Goal: Transaction & Acquisition: Purchase product/service

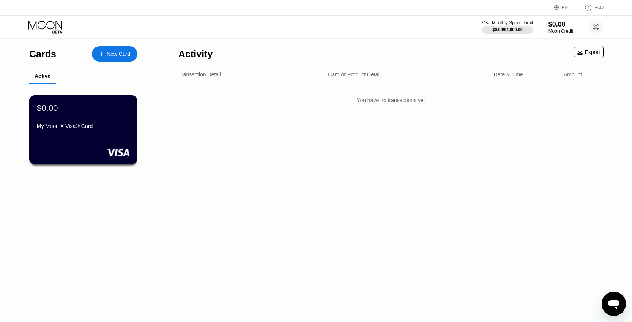
click at [75, 126] on div "My Moon X Visa® Card" at bounding box center [83, 126] width 93 height 6
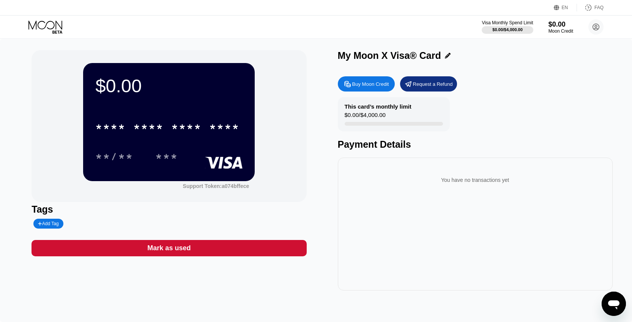
click at [122, 81] on div "$0.00" at bounding box center [168, 85] width 147 height 21
click at [233, 187] on div "Support Token: a074bffece" at bounding box center [216, 186] width 66 height 6
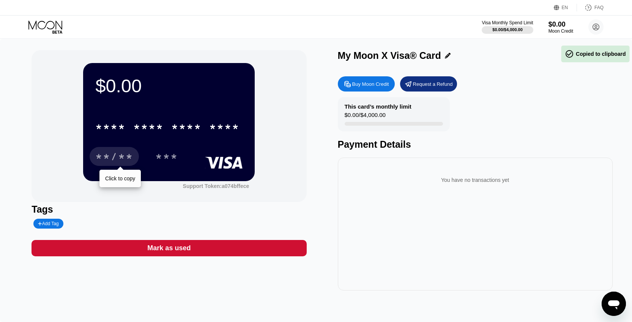
click at [118, 156] on div "**/**" at bounding box center [114, 157] width 38 height 12
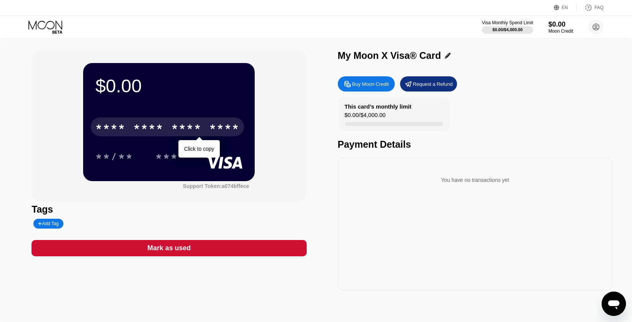
click at [154, 125] on div "* * * *" at bounding box center [148, 128] width 30 height 12
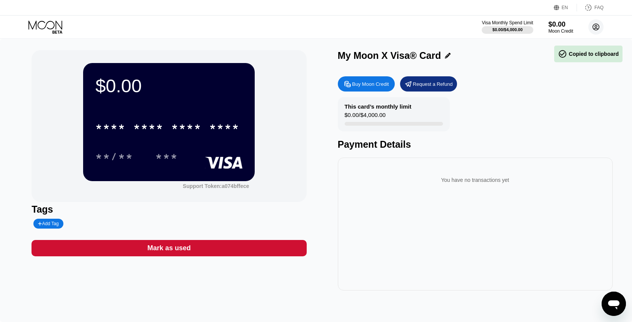
click at [594, 30] on circle at bounding box center [595, 26] width 15 height 15
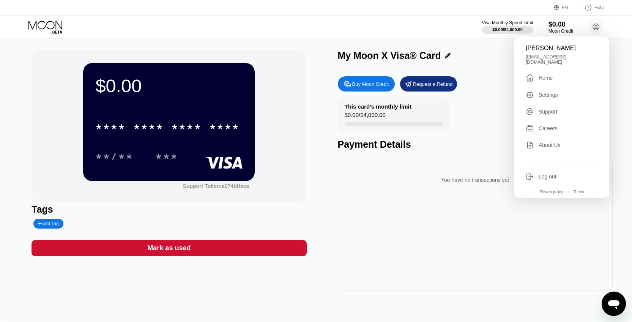
click at [539, 92] on div "Settings" at bounding box center [548, 95] width 19 height 6
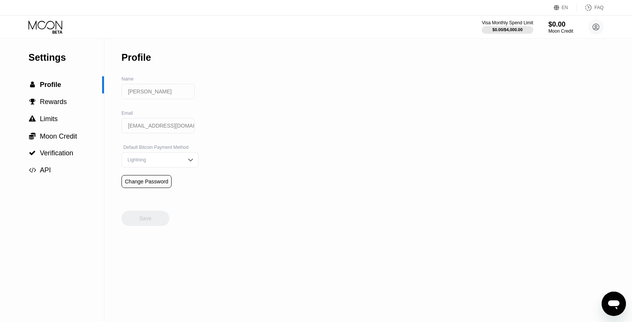
click at [172, 162] on div "Lightning" at bounding box center [154, 159] width 57 height 5
click at [156, 193] on div "On-Chain" at bounding box center [160, 190] width 76 height 15
click at [158, 222] on div "Save" at bounding box center [145, 218] width 48 height 15
click at [50, 82] on span "Profile" at bounding box center [50, 85] width 21 height 8
click at [51, 58] on div "Settings" at bounding box center [66, 57] width 76 height 11
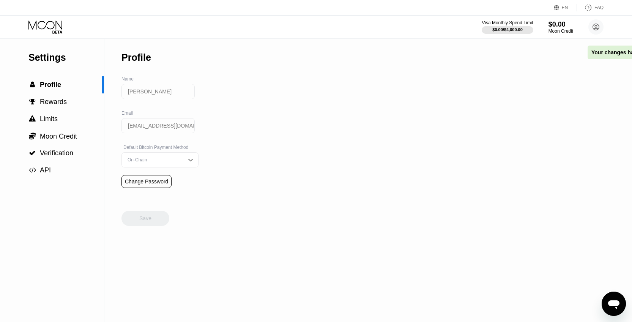
click at [51, 27] on icon at bounding box center [45, 26] width 35 height 13
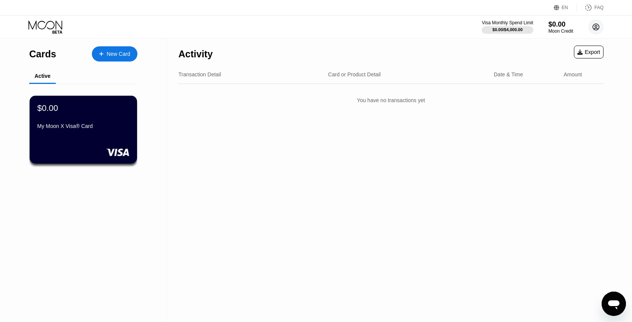
click at [591, 30] on circle at bounding box center [595, 26] width 15 height 15
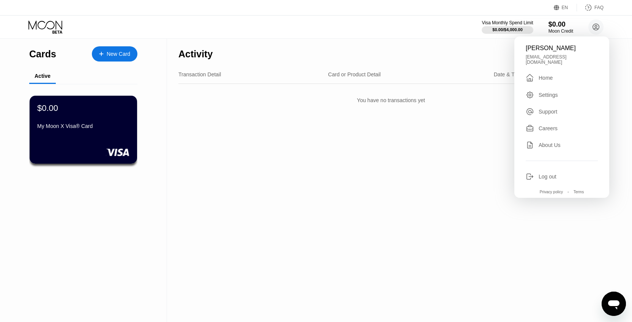
click at [556, 84] on div "Teodor Draiser teodordraiser13@gmail.com  Home Settings Support Careers About …" at bounding box center [561, 116] width 95 height 161
click at [561, 94] on div "Settings" at bounding box center [562, 95] width 72 height 8
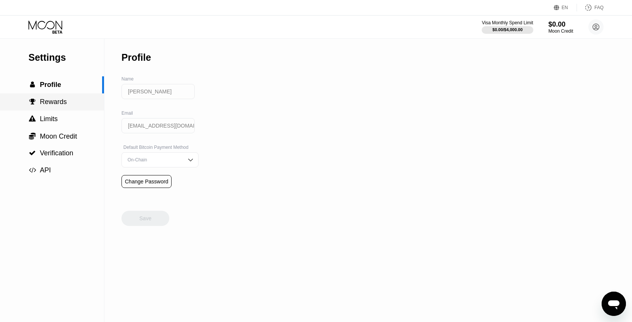
click at [52, 107] on div " Rewards" at bounding box center [52, 101] width 104 height 17
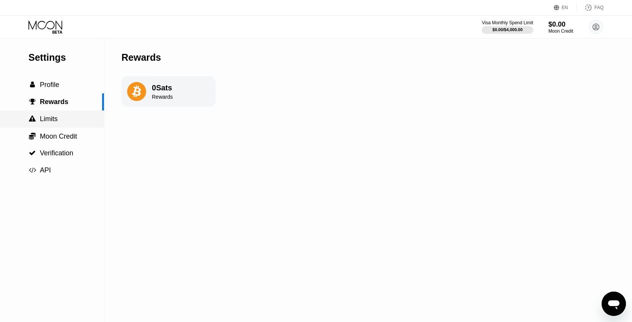
click at [52, 118] on span "Limits" at bounding box center [49, 119] width 18 height 8
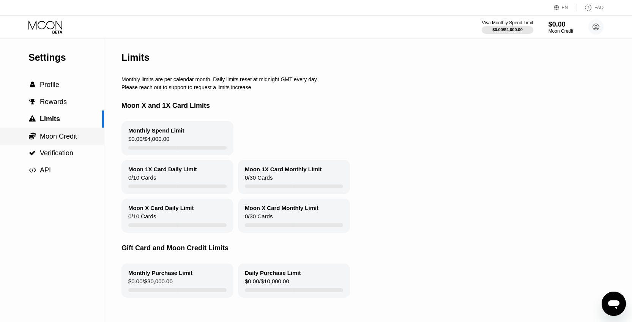
click at [59, 137] on span "Moon Credit" at bounding box center [58, 136] width 37 height 8
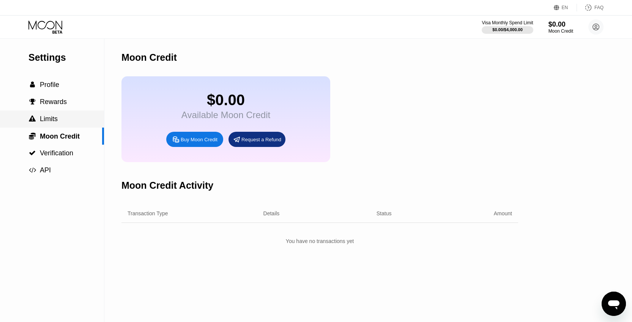
click at [71, 117] on div " Limits" at bounding box center [52, 119] width 104 height 8
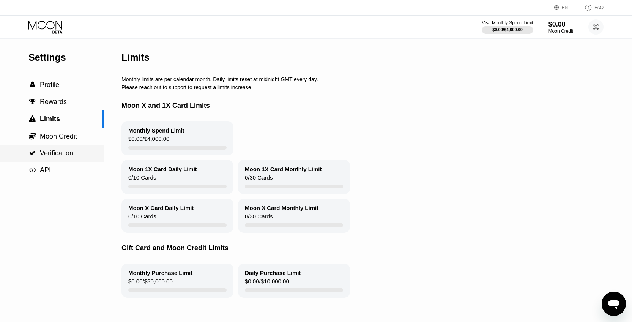
click at [35, 149] on div " Verification" at bounding box center [50, 153] width 45 height 8
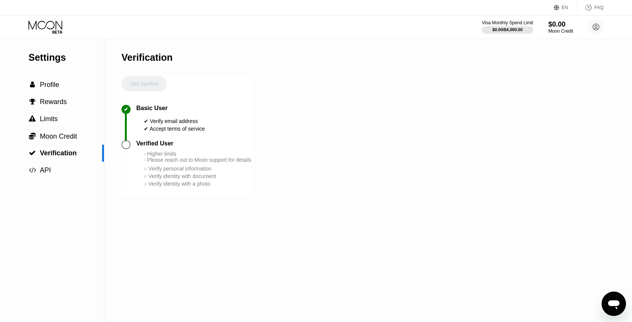
click at [144, 81] on div "Get Verified" at bounding box center [144, 90] width 46 height 28
click at [144, 135] on div "✔ Basic User ✔ Verify email address ✔ Accept terms of service" at bounding box center [186, 122] width 130 height 35
click at [124, 140] on div "✔" at bounding box center [128, 122] width 15 height 35
click at [128, 149] on div at bounding box center [125, 144] width 9 height 9
click at [167, 149] on div "Verified User - Higher limits - Please reach out to Moon support for details ○ …" at bounding box center [193, 163] width 115 height 47
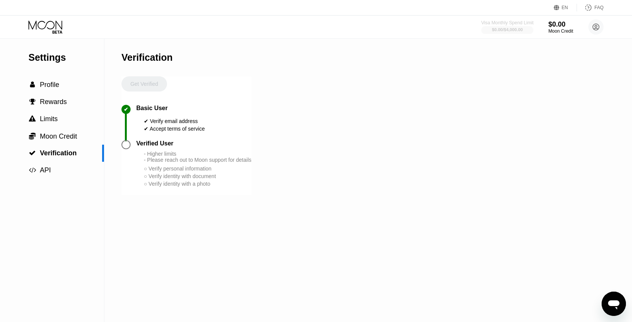
click at [512, 23] on div "Visa Monthly Spend Limit" at bounding box center [507, 22] width 52 height 5
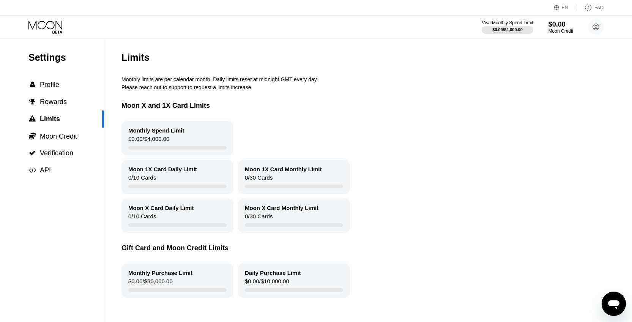
click at [174, 142] on div "Monthly Spend Limit $0.00 / $4,000.00" at bounding box center [177, 138] width 112 height 34
click at [194, 178] on div "Moon 1X Card Daily Limit 0 / 10 Cards" at bounding box center [177, 177] width 112 height 34
click at [276, 176] on div "Moon 1X Card Monthly Limit 0 / 30 Cards" at bounding box center [294, 177] width 112 height 34
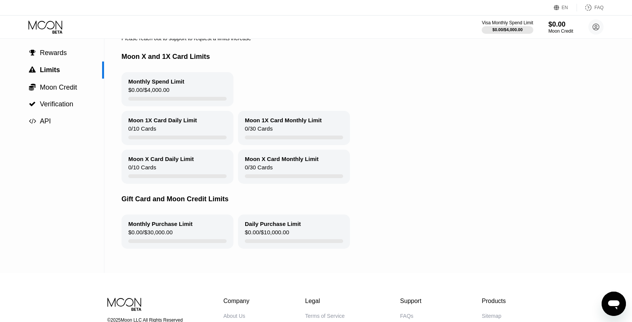
click at [180, 230] on div "Monthly Purchase Limit $0.00 / $30,000.00" at bounding box center [177, 231] width 112 height 34
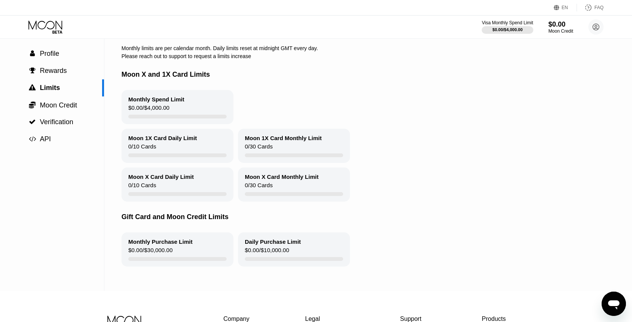
scroll to position [9, 0]
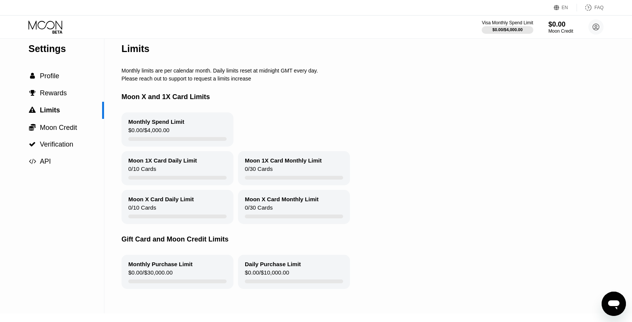
click at [59, 36] on div "Visa Monthly Spend Limit $0.00 / $4,000.00 $0.00 Moon Credit Teodor Draiser teo…" at bounding box center [316, 27] width 632 height 23
click at [52, 30] on icon at bounding box center [45, 26] width 35 height 13
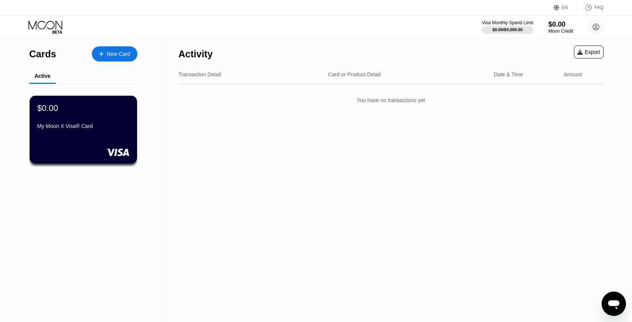
click at [339, 107] on div "You have no transactions yet" at bounding box center [390, 100] width 425 height 21
click at [125, 148] on div "$0.00 My Moon X Visa® Card" at bounding box center [83, 129] width 109 height 69
click at [120, 153] on rect at bounding box center [118, 152] width 24 height 8
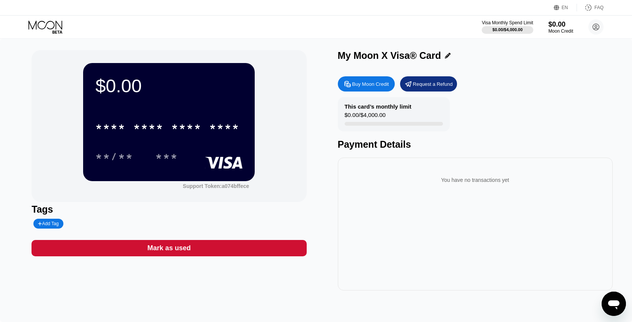
click at [158, 247] on div "Mark as used" at bounding box center [168, 248] width 43 height 9
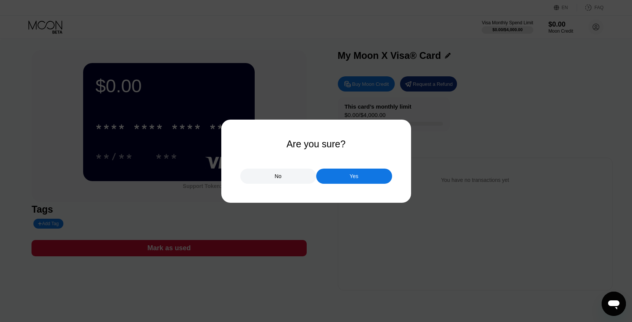
click at [281, 178] on div "No" at bounding box center [278, 176] width 7 height 7
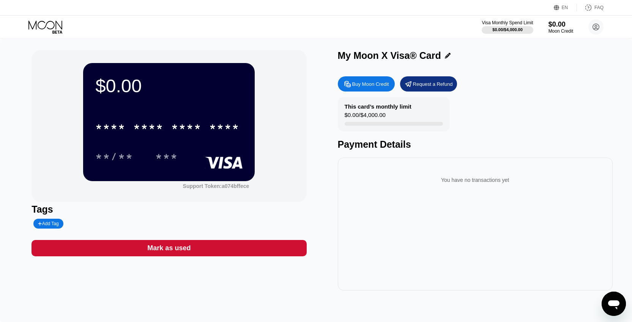
click at [58, 228] on div "Add Tag" at bounding box center [48, 224] width 30 height 10
click at [163, 217] on div "Tags" at bounding box center [169, 216] width 275 height 25
click at [46, 20] on icon at bounding box center [45, 26] width 35 height 13
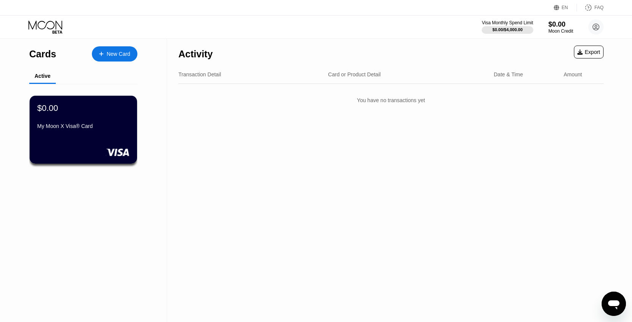
click at [105, 58] on div "New Card" at bounding box center [115, 53] width 46 height 15
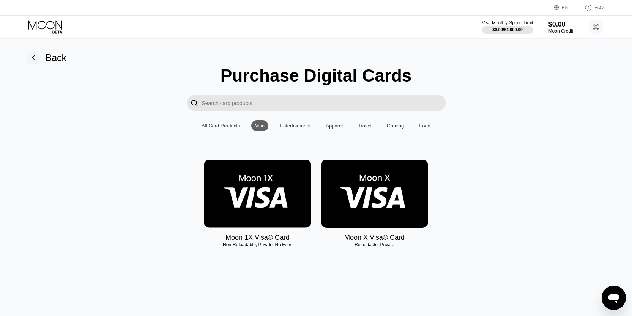
click at [379, 192] on img at bounding box center [374, 194] width 107 height 68
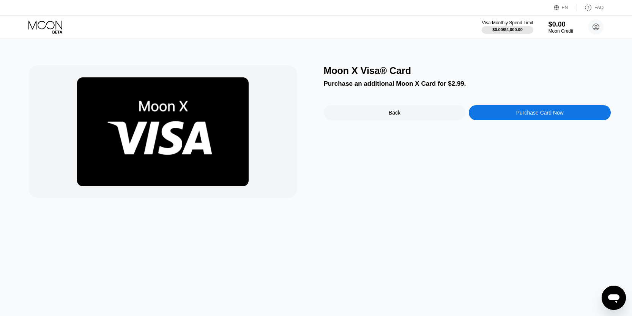
click at [532, 115] on div "Purchase Card Now" at bounding box center [539, 113] width 47 height 6
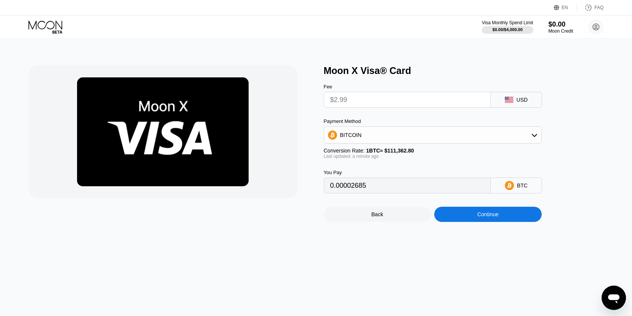
click at [431, 107] on input "$2.99" at bounding box center [407, 99] width 154 height 15
click at [443, 106] on input "$2.99" at bounding box center [407, 99] width 154 height 15
click at [394, 142] on div "BITCOIN" at bounding box center [432, 135] width 217 height 15
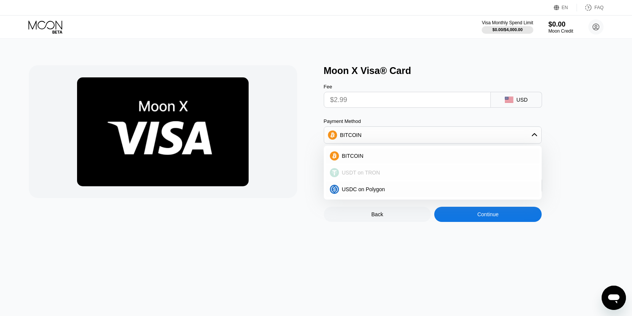
click at [362, 174] on span "USDT on TRON" at bounding box center [361, 173] width 38 height 6
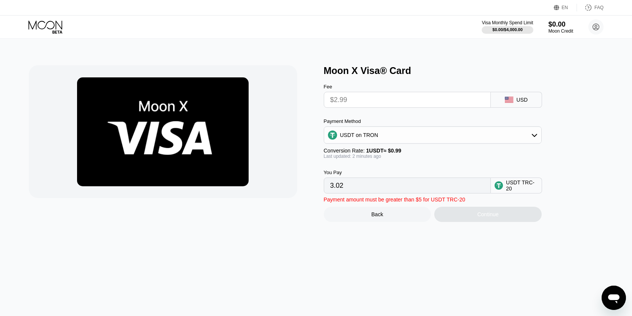
click at [430, 99] on input "$2.99" at bounding box center [407, 99] width 154 height 15
click at [352, 192] on input "3.02" at bounding box center [407, 185] width 154 height 15
click at [380, 184] on input "3.02" at bounding box center [407, 185] width 154 height 15
click at [520, 182] on div "USDT TRC-20" at bounding box center [522, 186] width 32 height 12
click at [525, 101] on div "USD" at bounding box center [522, 100] width 11 height 6
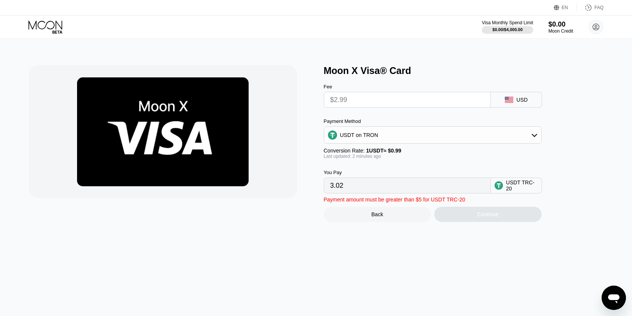
click at [560, 114] on div "Fee $2.99 USD Payment Method USDT on TRON Conversion Rate: 1 USDT ≈ $0.99 Last …" at bounding box center [445, 134] width 243 height 117
click at [211, 139] on img at bounding box center [163, 131] width 172 height 109
click at [329, 128] on div "USDT on TRON" at bounding box center [432, 135] width 217 height 15
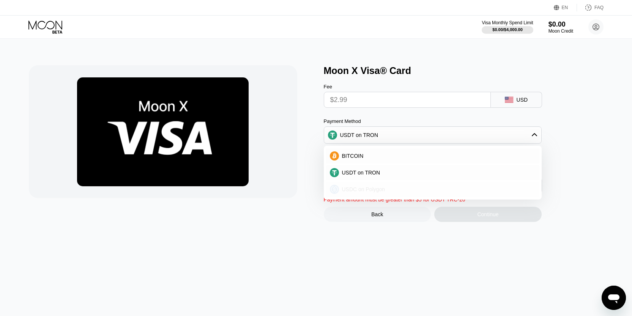
click at [352, 194] on div "USDC on Polygon" at bounding box center [432, 189] width 213 height 15
type input "2.99000000"
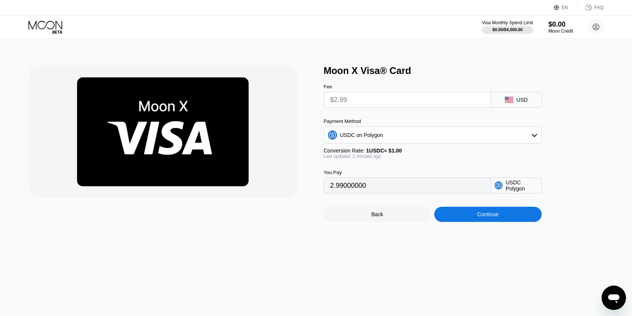
click at [418, 185] on input "2.99000000" at bounding box center [407, 185] width 154 height 15
click at [429, 165] on div "You Pay 2.99000000 USDC Polygon" at bounding box center [445, 176] width 243 height 35
click at [375, 215] on div "Back" at bounding box center [377, 214] width 12 height 6
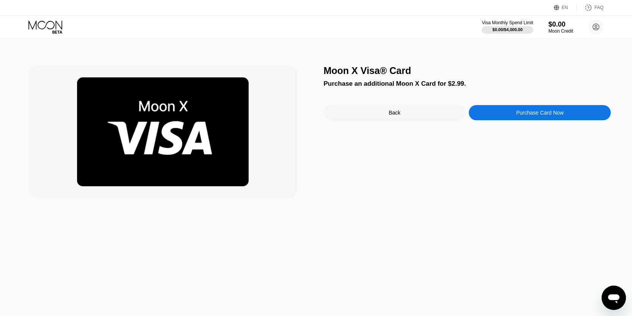
click at [375, 101] on div "Moon X Visa® Card Purchase an additional Moon X Card for $2.99. Back Purchase C…" at bounding box center [467, 131] width 287 height 133
click at [375, 107] on div "Back" at bounding box center [395, 112] width 142 height 15
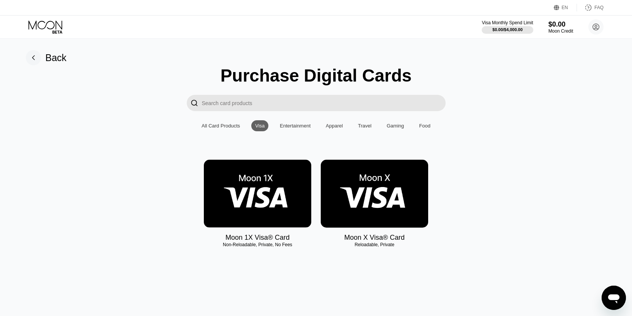
click at [242, 212] on img at bounding box center [257, 194] width 107 height 68
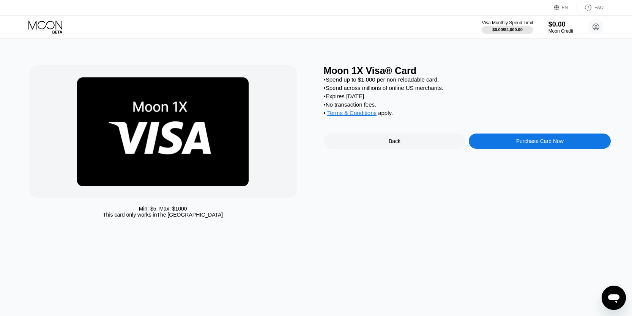
click at [490, 139] on div "Purchase Card Now" at bounding box center [540, 141] width 142 height 15
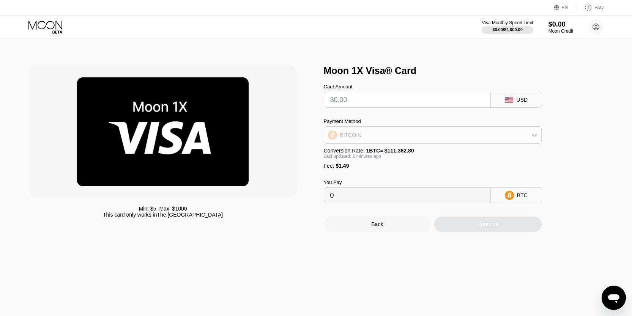
click at [497, 132] on div "BITCOIN" at bounding box center [432, 135] width 217 height 15
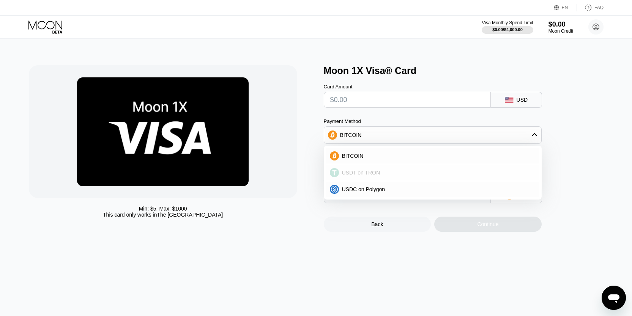
click at [374, 174] on span "USDT on TRON" at bounding box center [361, 173] width 38 height 6
type input "0.00"
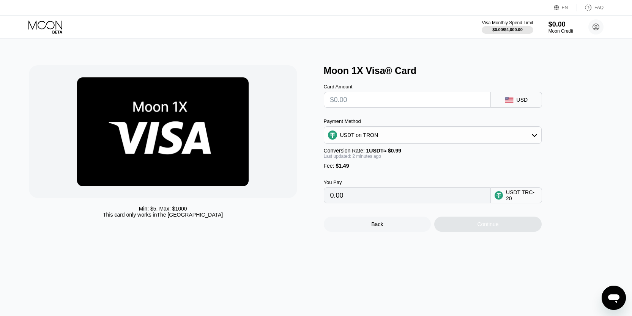
click at [458, 194] on input "0.00" at bounding box center [407, 195] width 154 height 15
click at [337, 195] on input "0.00" at bounding box center [407, 195] width 154 height 15
click at [358, 197] on input "0.00" at bounding box center [407, 195] width 154 height 15
click at [377, 99] on input "text" at bounding box center [407, 99] width 154 height 15
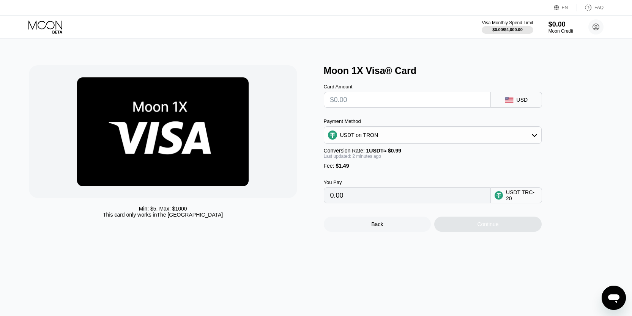
type input "$1"
type input "2.52"
type input "$12"
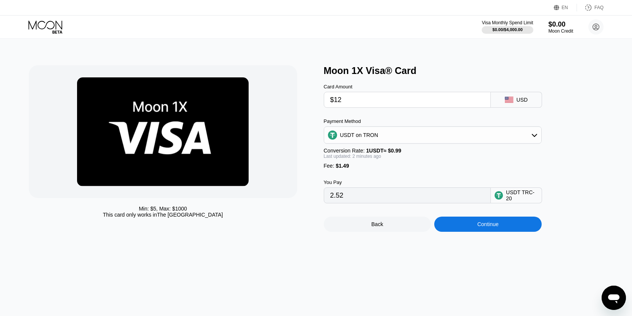
type input "13.63"
type input "$1"
type input "2.52"
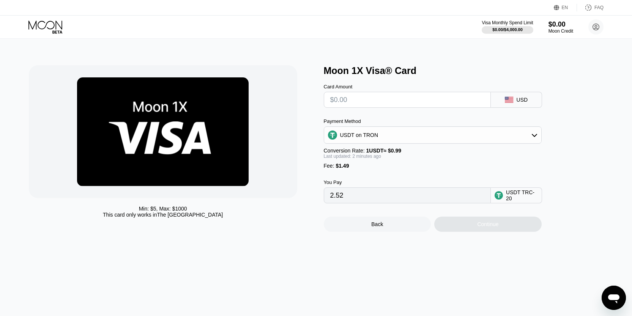
type input "0.00"
type input "$5"
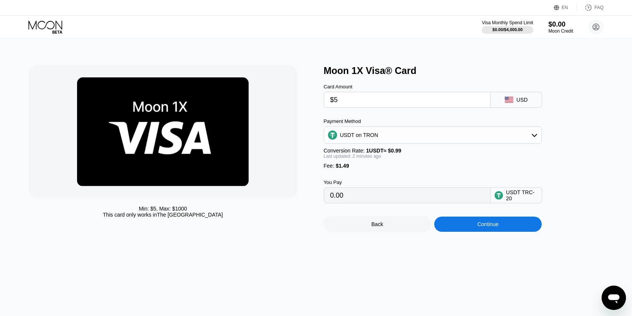
type input "6.56"
type input "$5"
click at [477, 226] on div "Continue" at bounding box center [487, 224] width 21 height 6
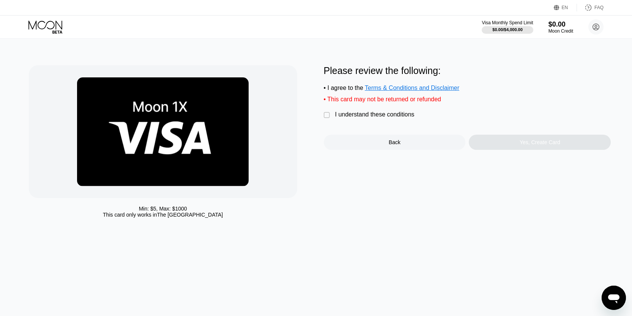
click at [327, 113] on div "" at bounding box center [328, 116] width 8 height 8
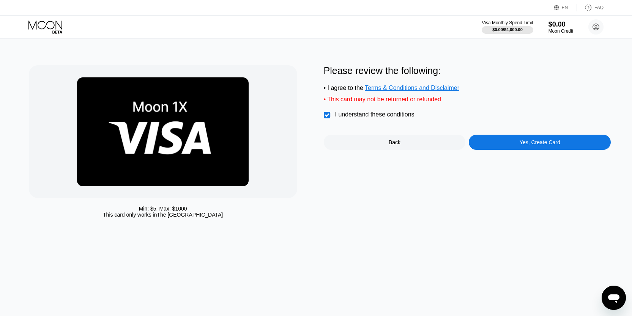
click at [376, 98] on div "• This card may not be returned or refunded" at bounding box center [467, 99] width 287 height 7
click at [323, 120] on div at bounding box center [323, 120] width 0 height 0
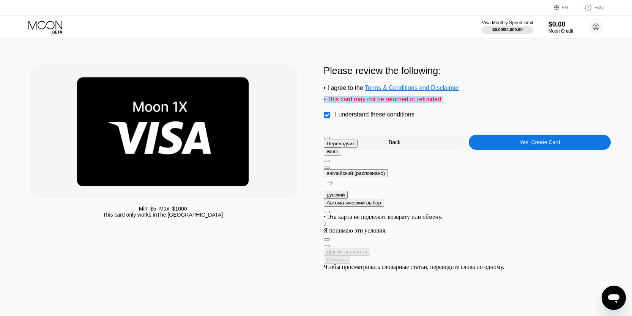
click at [287, 261] on div "Min: $ 5 , Max: $ 1000 This card only works in The United States Please review …" at bounding box center [316, 177] width 638 height 277
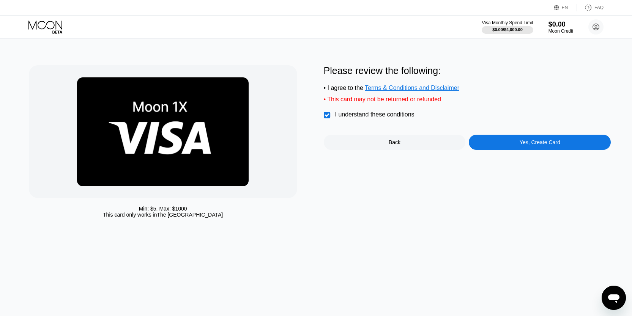
click at [525, 142] on div "Yes, Create Card" at bounding box center [540, 142] width 41 height 6
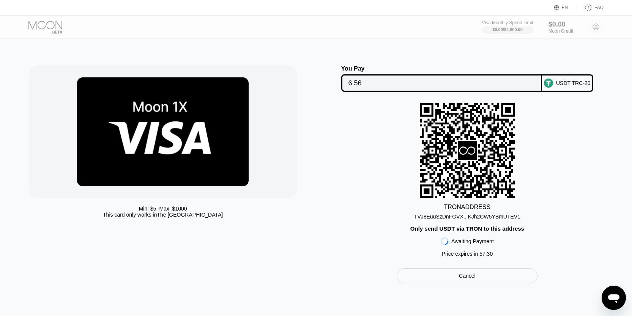
click at [444, 43] on div "Min: $ 5 , Max: $ 1000 This card only works in The United States You Pay 6.56 U…" at bounding box center [316, 177] width 638 height 277
click at [55, 16] on div "Visa Monthly Spend Limit $0.00 / $4,000.00 $0.00 Moon Credit Teodor Draiser teo…" at bounding box center [316, 27] width 632 height 23
click at [53, 22] on div at bounding box center [51, 26] width 47 height 13
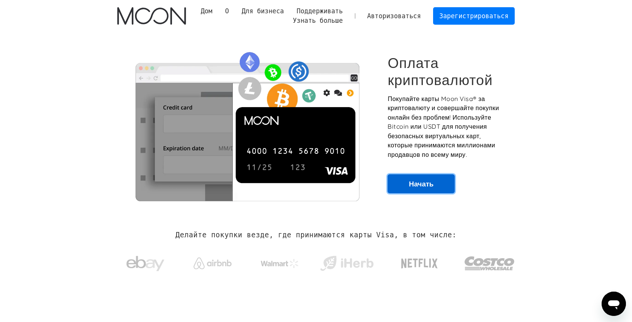
click at [432, 188] on font "Начать" at bounding box center [421, 183] width 25 height 9
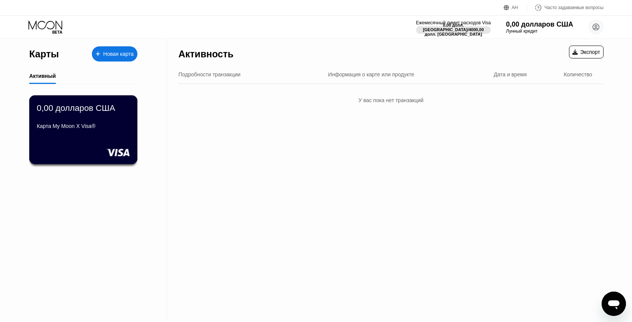
click at [96, 119] on div "0,00 долларов США Карта My Moon X Visa®" at bounding box center [83, 117] width 93 height 29
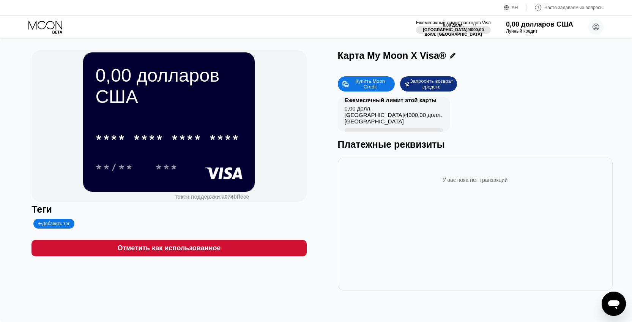
click at [450, 57] on icon at bounding box center [453, 56] width 6 height 6
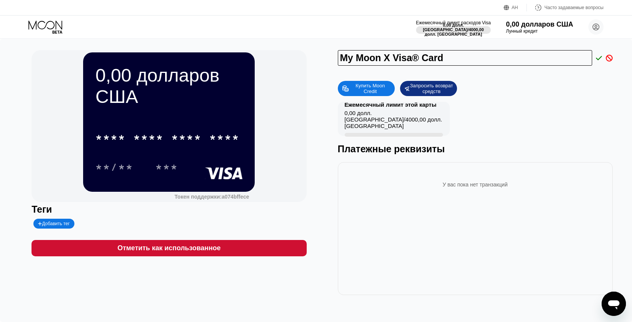
click at [381, 233] on div "У вас пока нет транзакций" at bounding box center [475, 228] width 275 height 133
click at [292, 166] on div "0,00 долларов США * * * * * * * * * * * * **** **/** *** Токен поддержки: a074b…" at bounding box center [169, 126] width 275 height 152
click at [518, 145] on div "Платежные реквизиты" at bounding box center [475, 148] width 275 height 11
click at [597, 58] on icon at bounding box center [599, 58] width 6 height 4
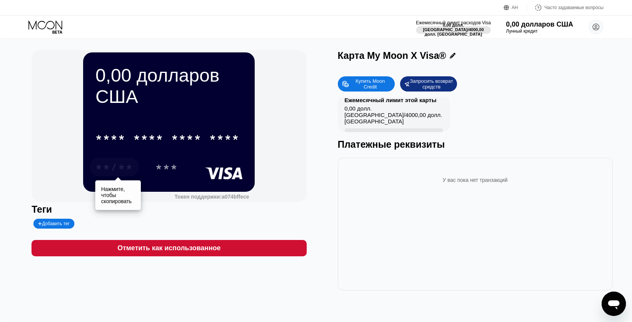
click at [115, 172] on font "**/**" at bounding box center [114, 168] width 38 height 12
click at [454, 178] on font "У вас пока нет транзакций" at bounding box center [475, 180] width 65 height 6
click at [125, 84] on font "0,00 долларов США" at bounding box center [159, 86] width 129 height 42
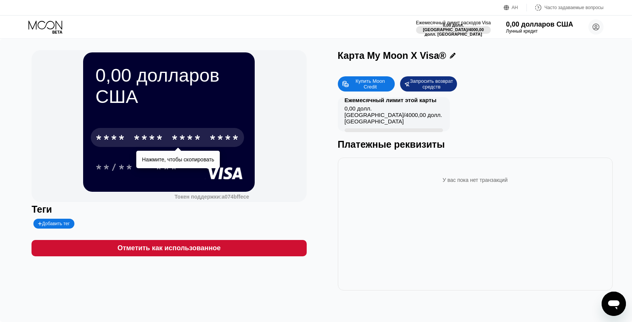
click at [202, 140] on div "* * * * * * * * * * * * ****" at bounding box center [167, 137] width 153 height 19
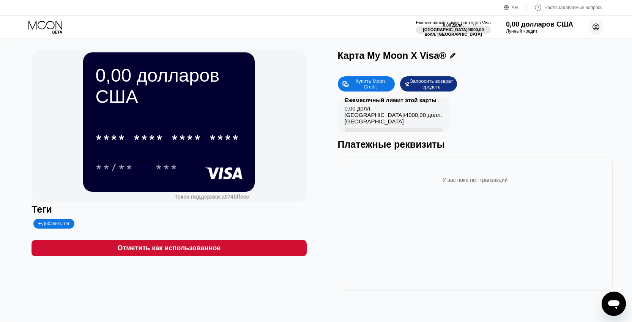
click at [599, 32] on circle at bounding box center [595, 26] width 15 height 15
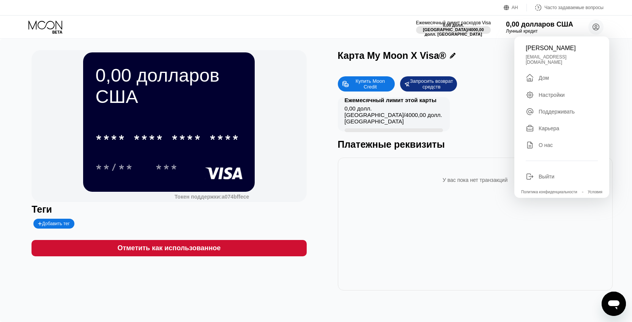
click at [539, 92] on font "Настройки" at bounding box center [552, 95] width 26 height 6
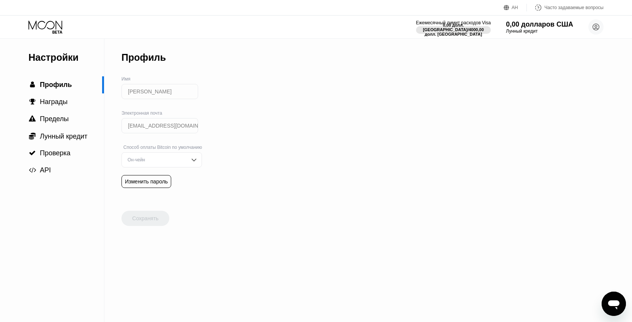
click at [157, 132] on input "[EMAIL_ADDRESS][DOMAIN_NAME]" at bounding box center [159, 125] width 77 height 15
click at [276, 230] on div "Настройки  Профиль  Награды  Пределы  Лунный кредит  Проверка  API Профил…" at bounding box center [316, 180] width 632 height 283
click at [139, 128] on input "[EMAIL_ADDRESS][DOMAIN_NAME]" at bounding box center [159, 125] width 77 height 15
click at [159, 154] on div "Он-чейн" at bounding box center [161, 159] width 80 height 15
click at [180, 178] on div "Молния" at bounding box center [162, 174] width 80 height 15
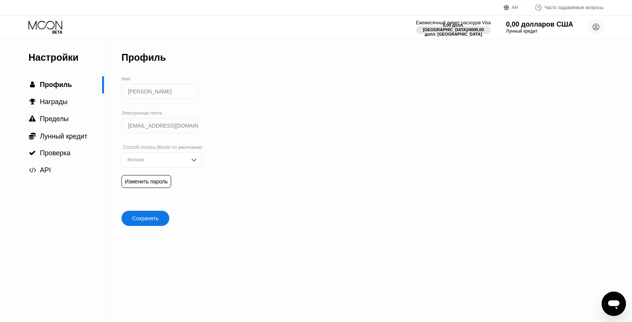
click at [151, 221] on font "Сохранять" at bounding box center [145, 218] width 26 height 6
click at [77, 149] on div " Проверка" at bounding box center [52, 153] width 104 height 8
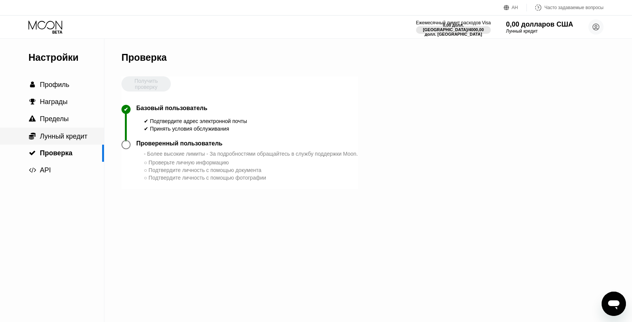
click at [83, 139] on font "Лунный кредит" at bounding box center [63, 136] width 47 height 8
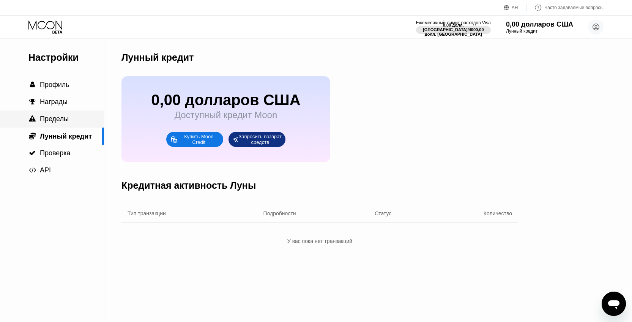
click at [59, 120] on font "Пределы" at bounding box center [54, 119] width 29 height 8
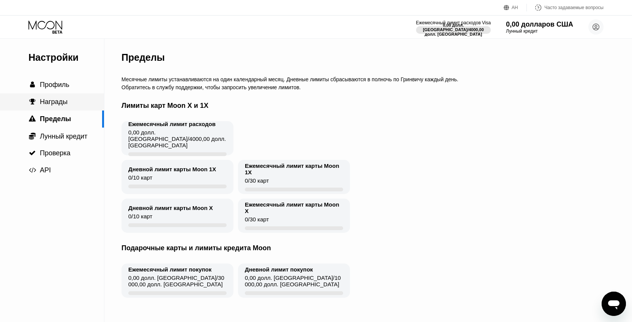
click at [78, 97] on div " Награды" at bounding box center [52, 101] width 104 height 17
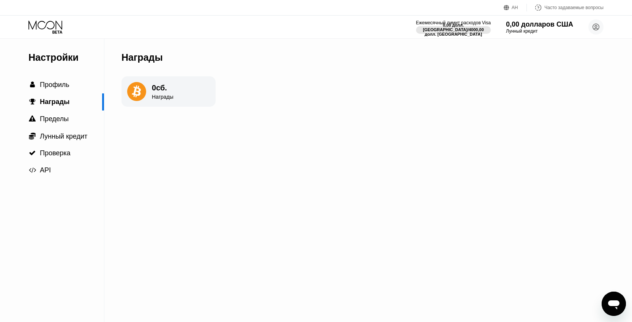
click at [289, 241] on div "Настройки  Профиль  Награды  Пределы  Лунный кредит  Проверка  API Наград…" at bounding box center [316, 180] width 632 height 283
click at [68, 88] on font "Профиль" at bounding box center [55, 85] width 30 height 8
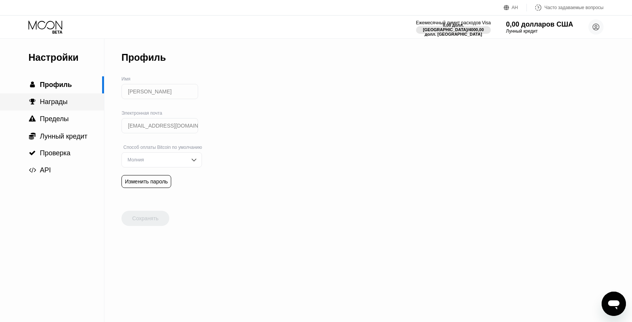
click at [63, 98] on font "Награды" at bounding box center [54, 102] width 28 height 8
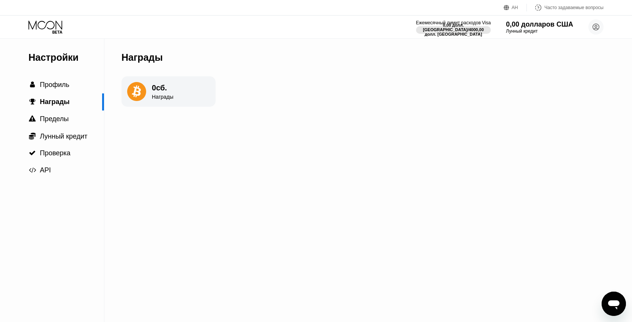
click at [52, 31] on icon at bounding box center [45, 26] width 35 height 13
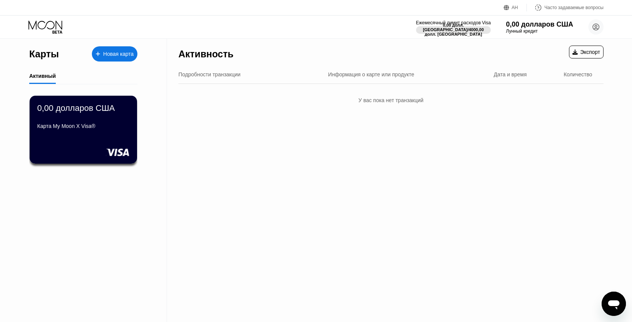
click at [104, 48] on div "Новая карта" at bounding box center [115, 53] width 46 height 15
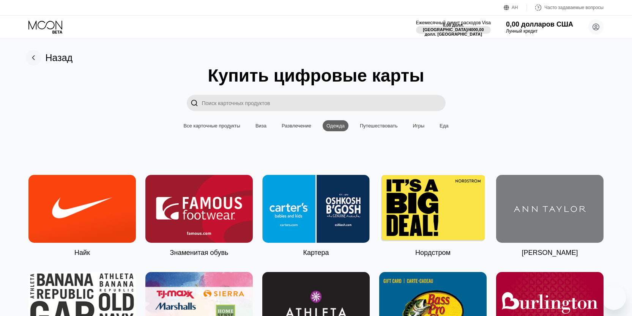
click at [200, 121] on div "Все карточные продукты" at bounding box center [212, 125] width 64 height 11
